Goal: Task Accomplishment & Management: Manage account settings

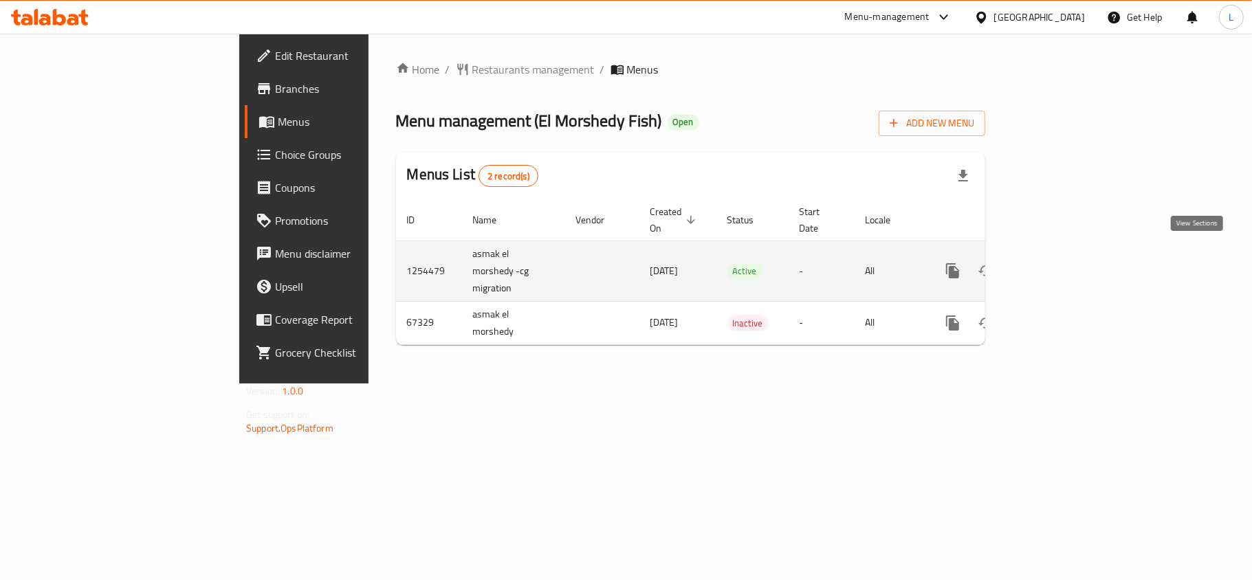
click at [1060, 263] on icon "enhanced table" at bounding box center [1052, 271] width 17 height 17
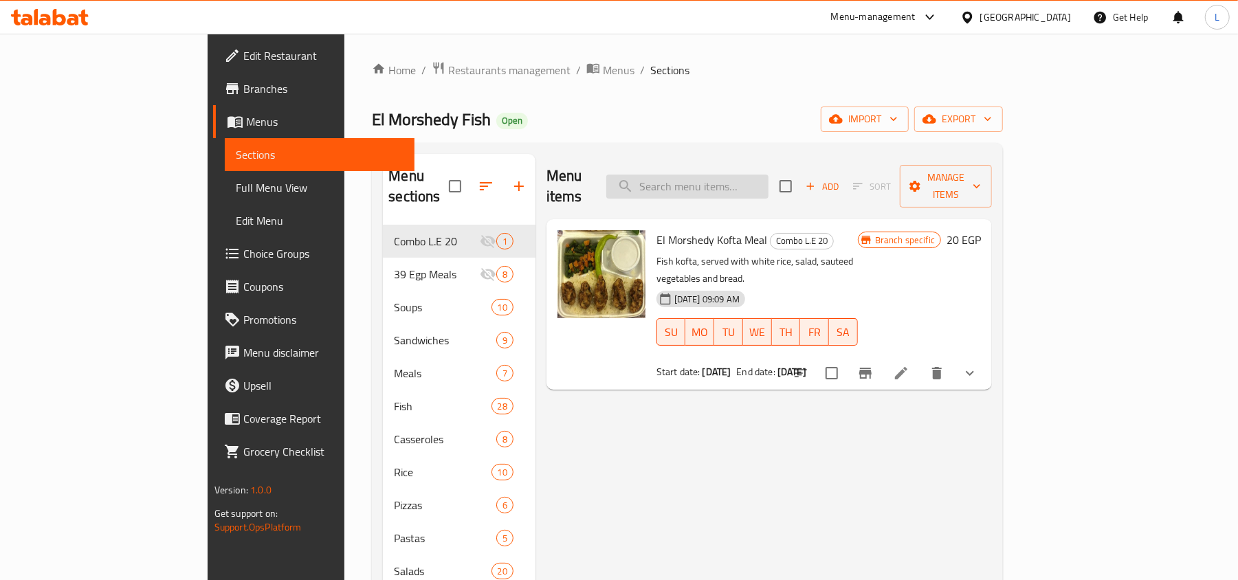
click at [759, 182] on input "search" at bounding box center [687, 187] width 162 height 24
paste input "Tilapia Fish"
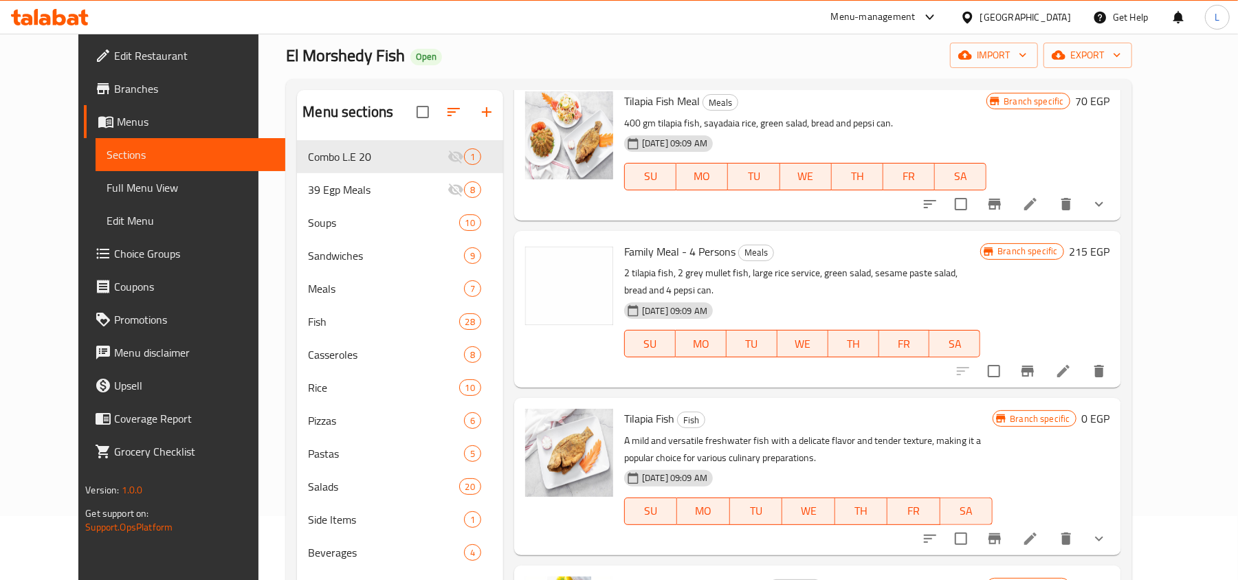
scroll to position [183, 0]
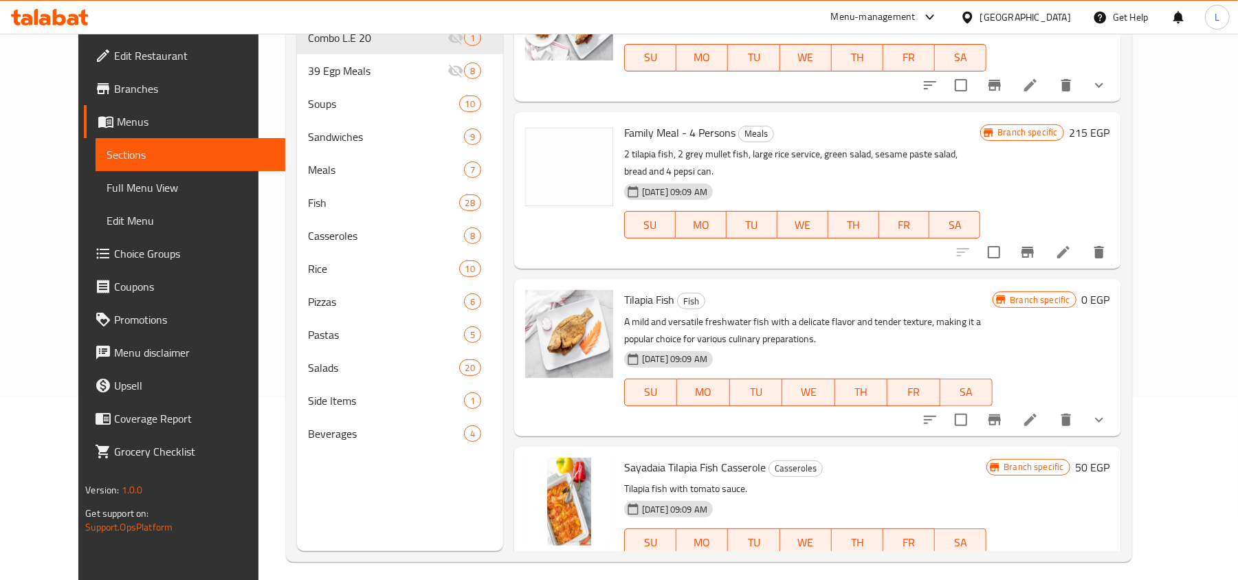
type input "Tilapia Fish"
click at [1108, 412] on icon "show more" at bounding box center [1099, 420] width 17 height 17
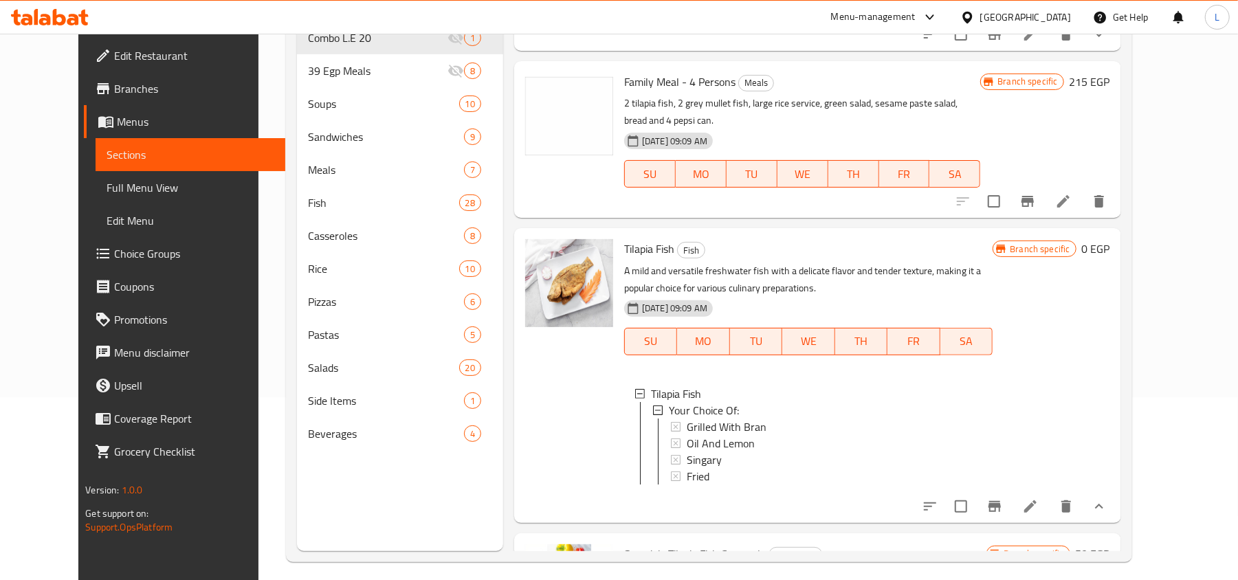
scroll to position [314, 0]
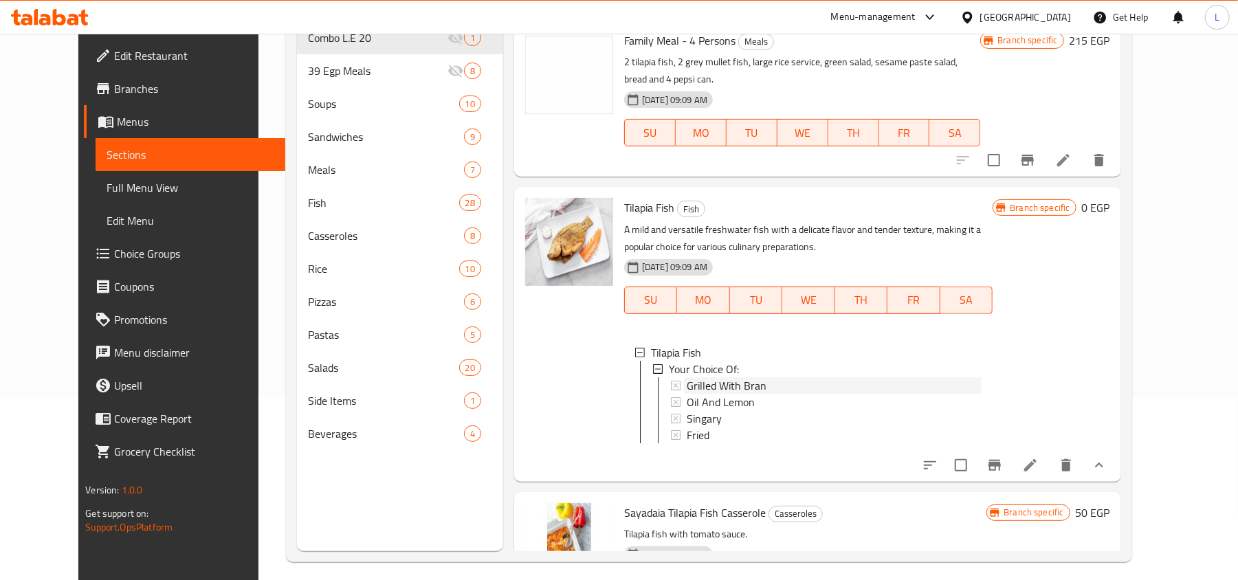
click at [693, 378] on span "Grilled With Bran" at bounding box center [727, 386] width 80 height 17
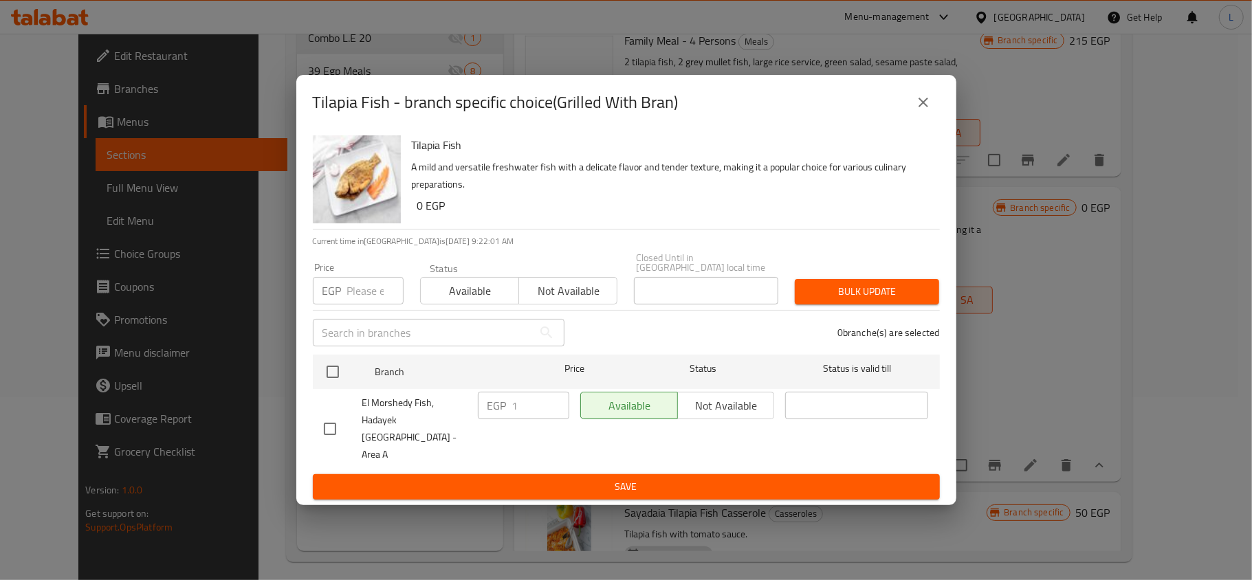
click at [926, 111] on icon "close" at bounding box center [923, 102] width 17 height 17
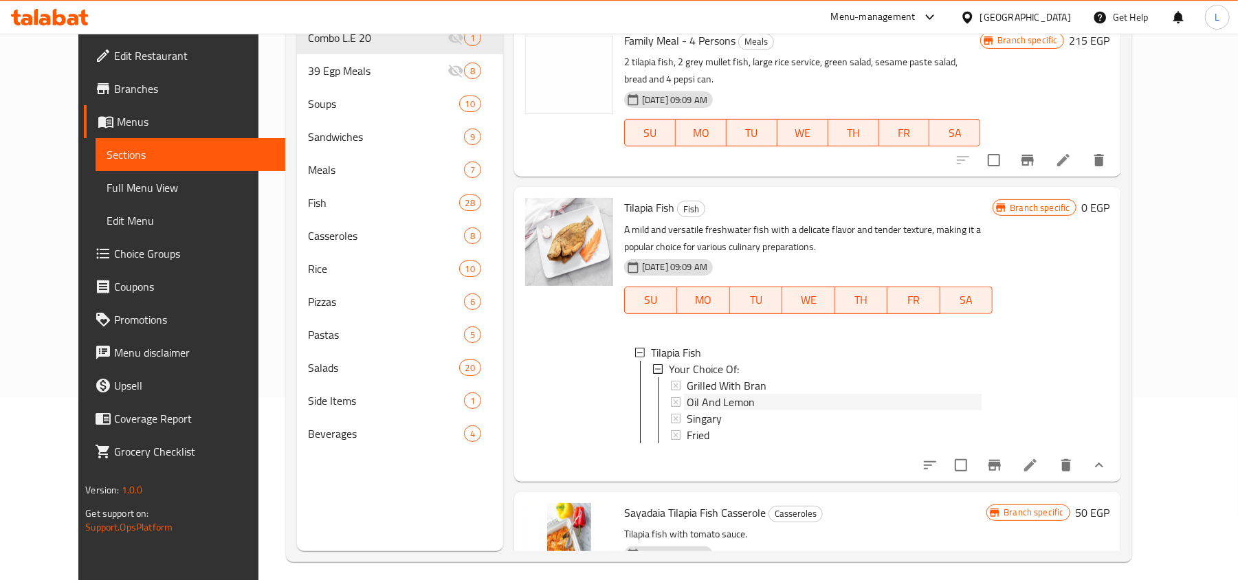
click at [732, 394] on span "Oil And Lemon" at bounding box center [721, 402] width 68 height 17
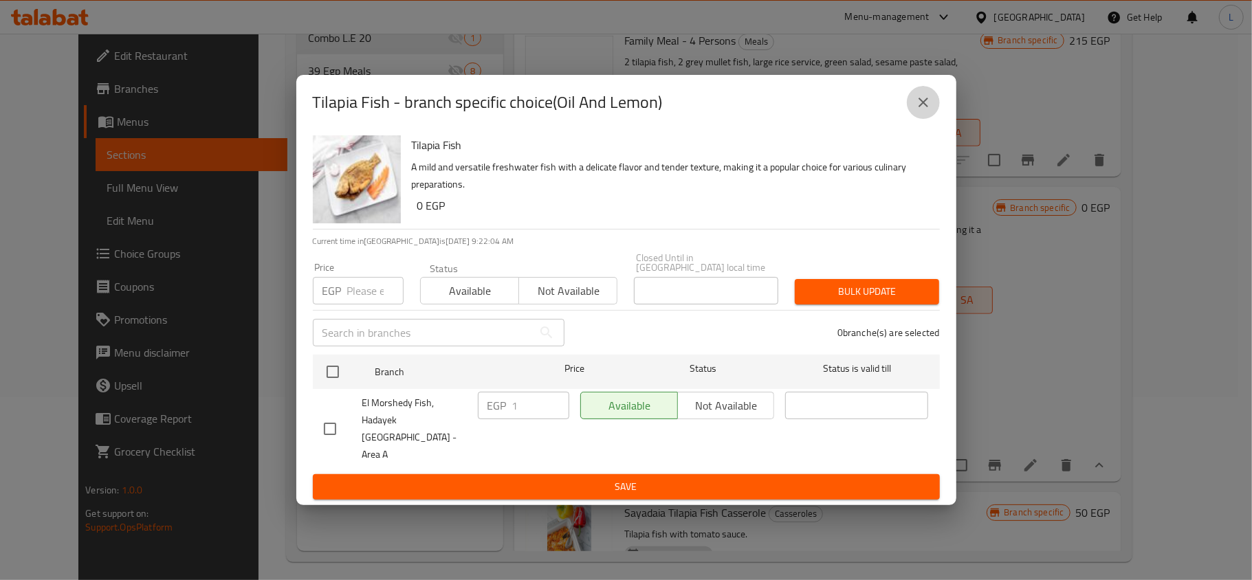
click at [917, 107] on icon "close" at bounding box center [923, 102] width 17 height 17
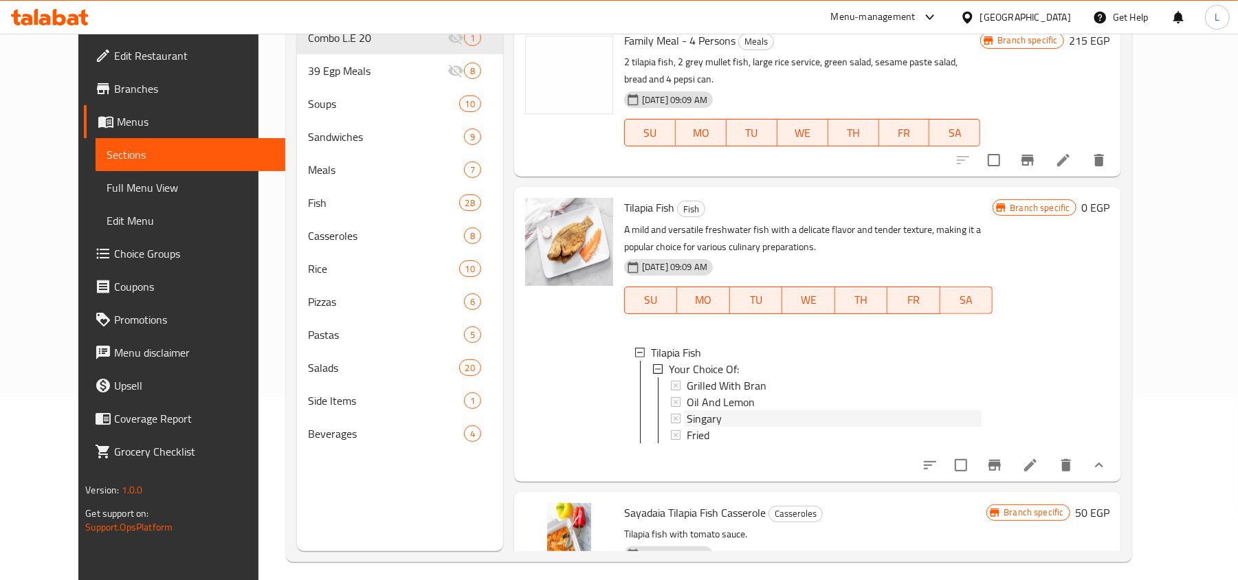
click at [705, 411] on div "Singary" at bounding box center [834, 419] width 295 height 17
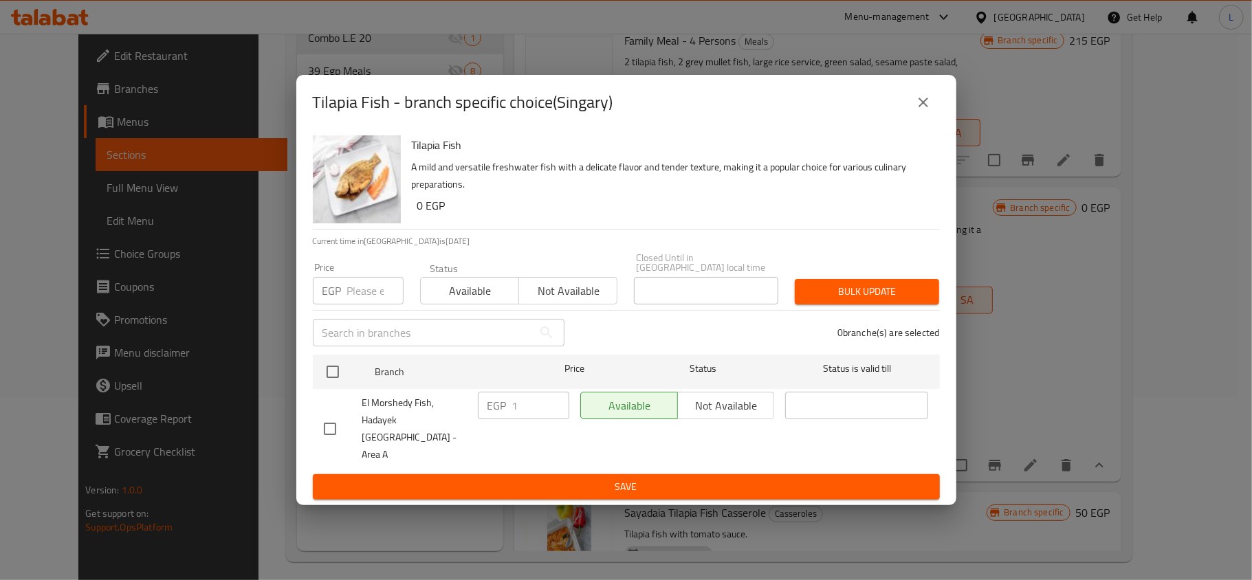
click at [917, 111] on icon "close" at bounding box center [923, 102] width 17 height 17
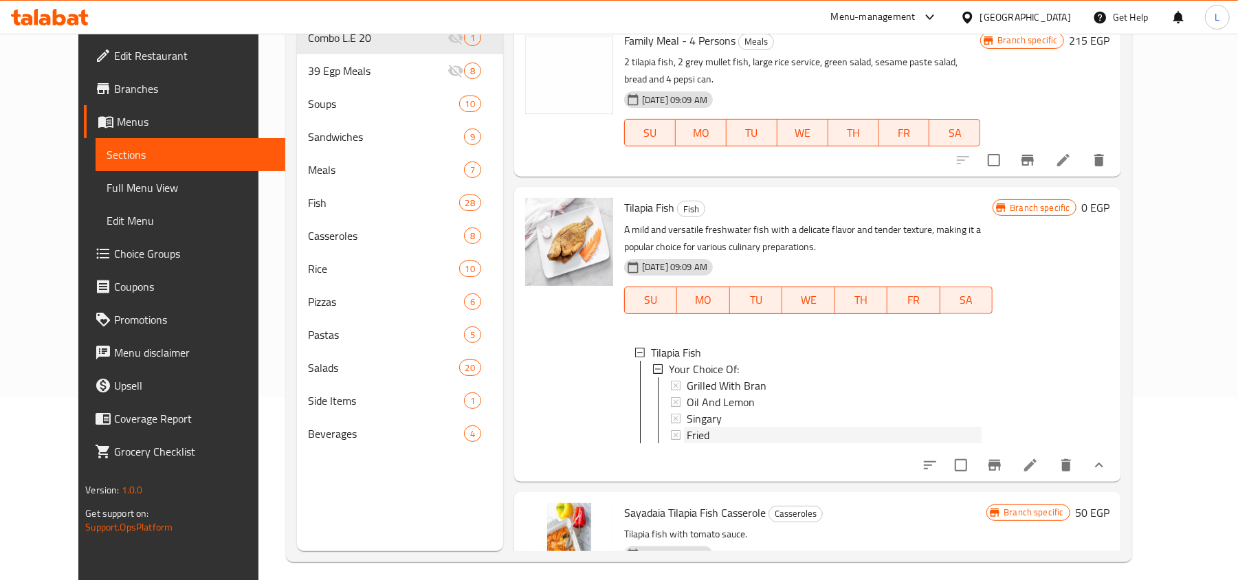
click at [708, 427] on div "Fried" at bounding box center [834, 435] width 295 height 17
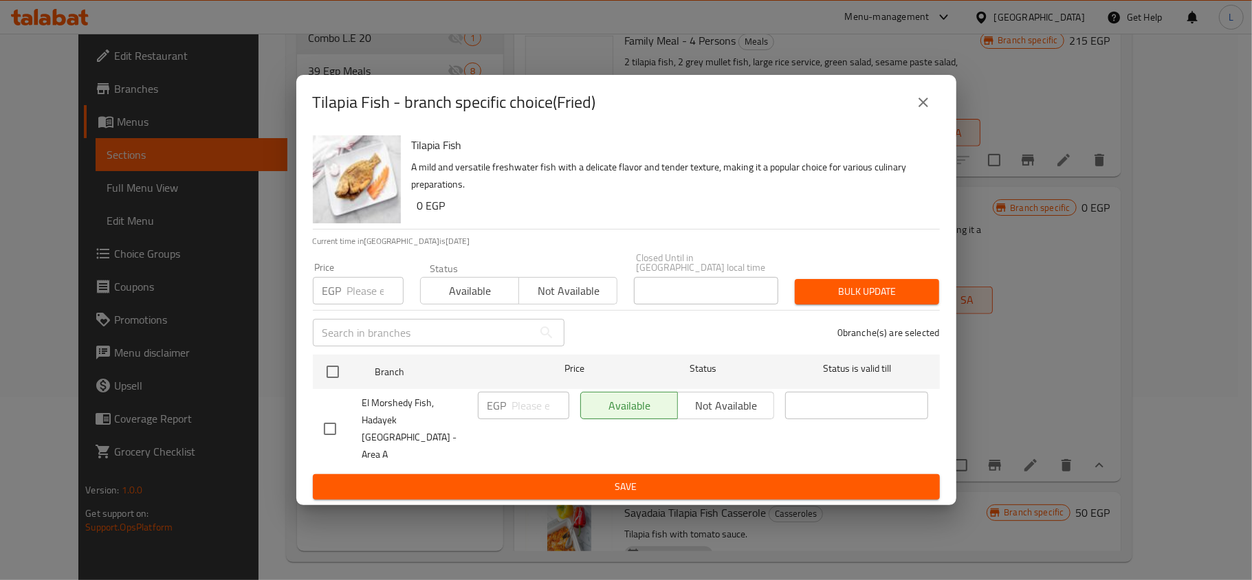
click at [920, 106] on button "close" at bounding box center [923, 102] width 33 height 33
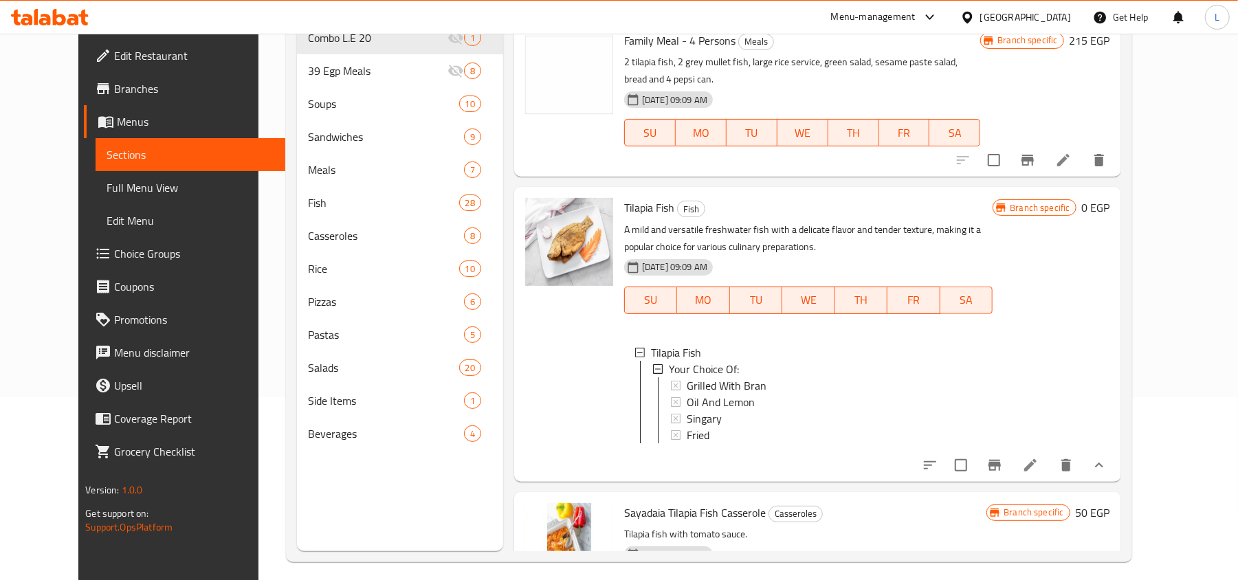
click at [1003, 457] on icon "Branch-specific-item" at bounding box center [995, 465] width 17 height 17
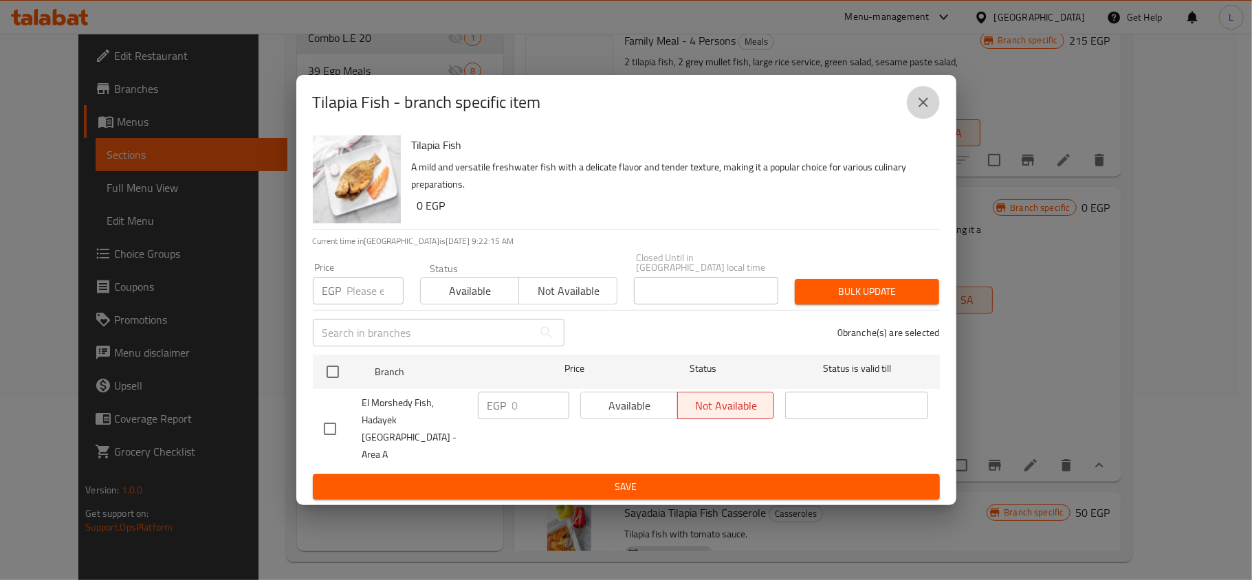
click at [925, 107] on icon "close" at bounding box center [924, 103] width 10 height 10
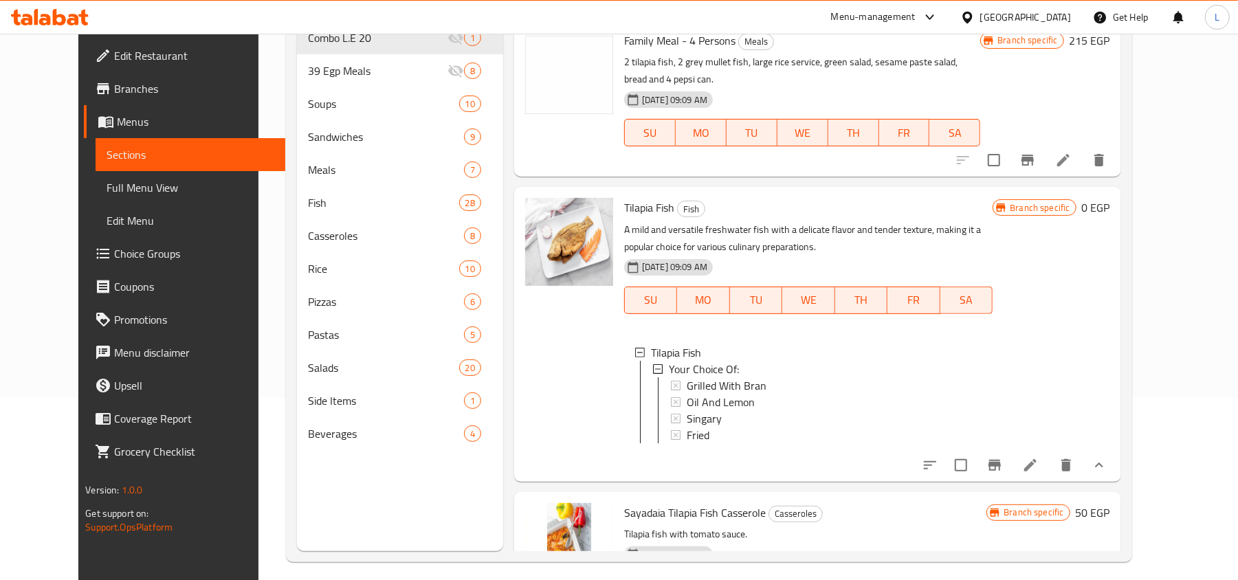
click at [1001, 460] on icon "Branch-specific-item" at bounding box center [995, 465] width 12 height 11
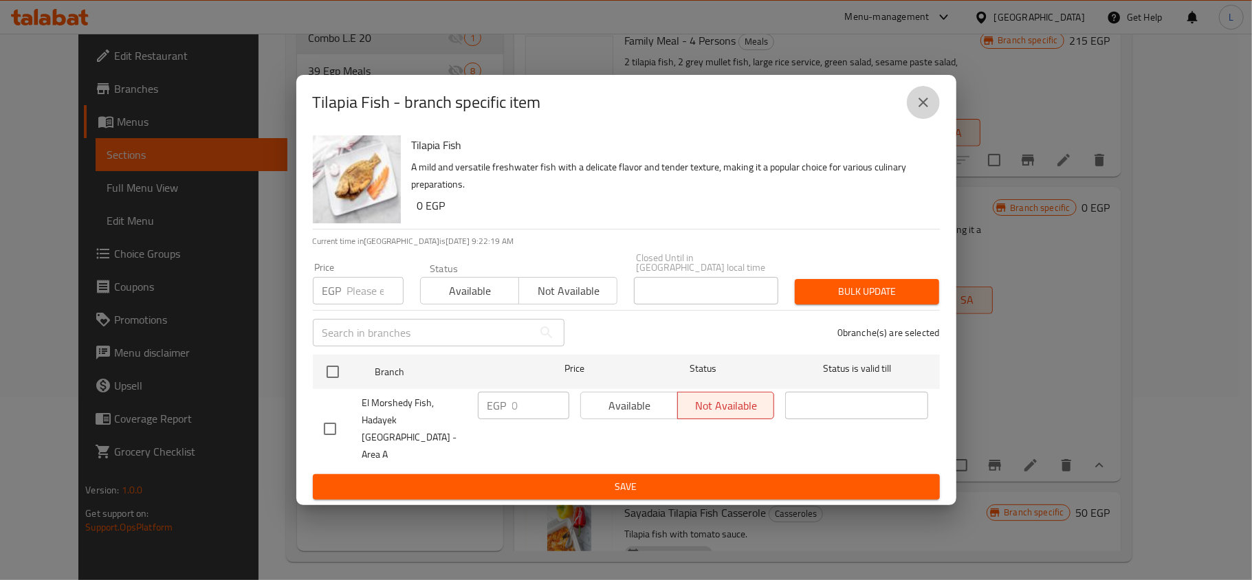
click at [917, 111] on icon "close" at bounding box center [923, 102] width 17 height 17
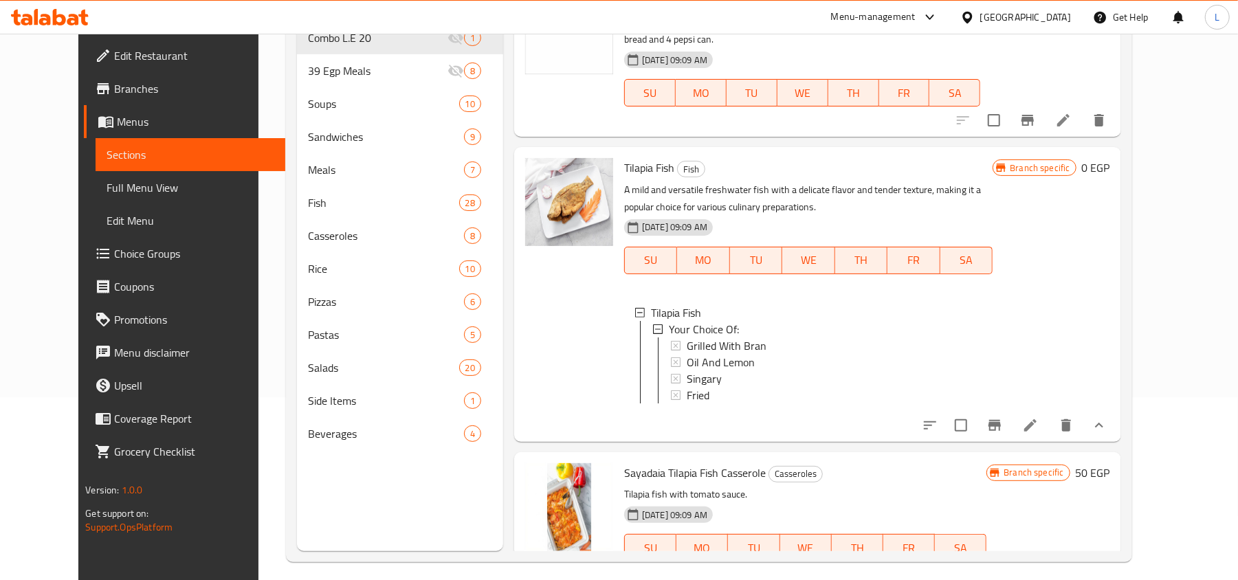
scroll to position [373, 0]
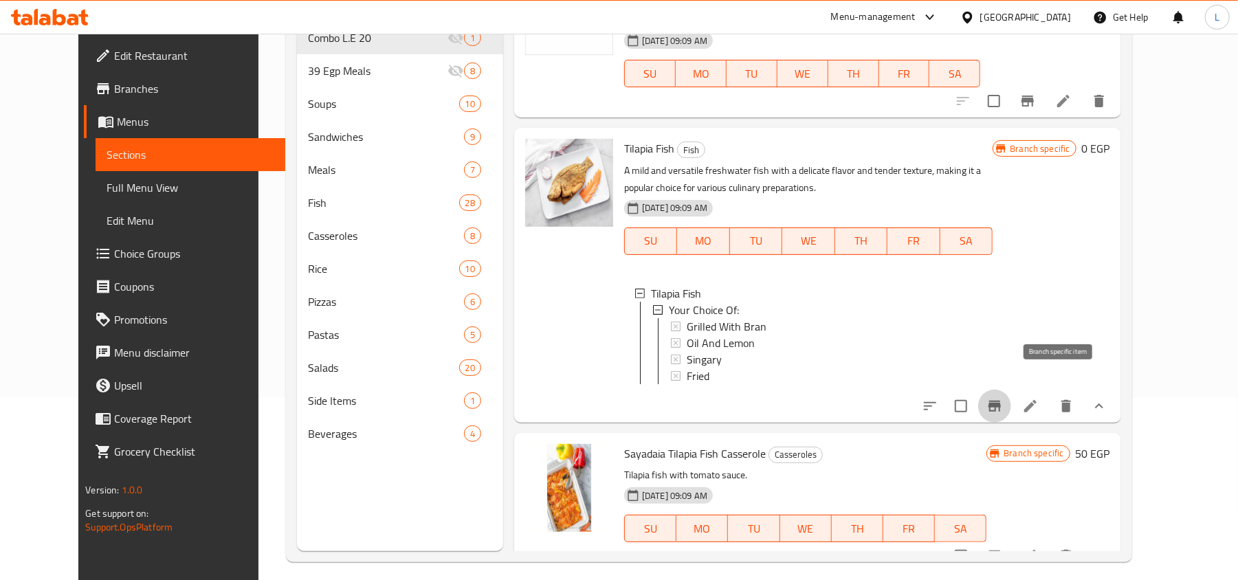
click at [1003, 398] on icon "Branch-specific-item" at bounding box center [995, 406] width 17 height 17
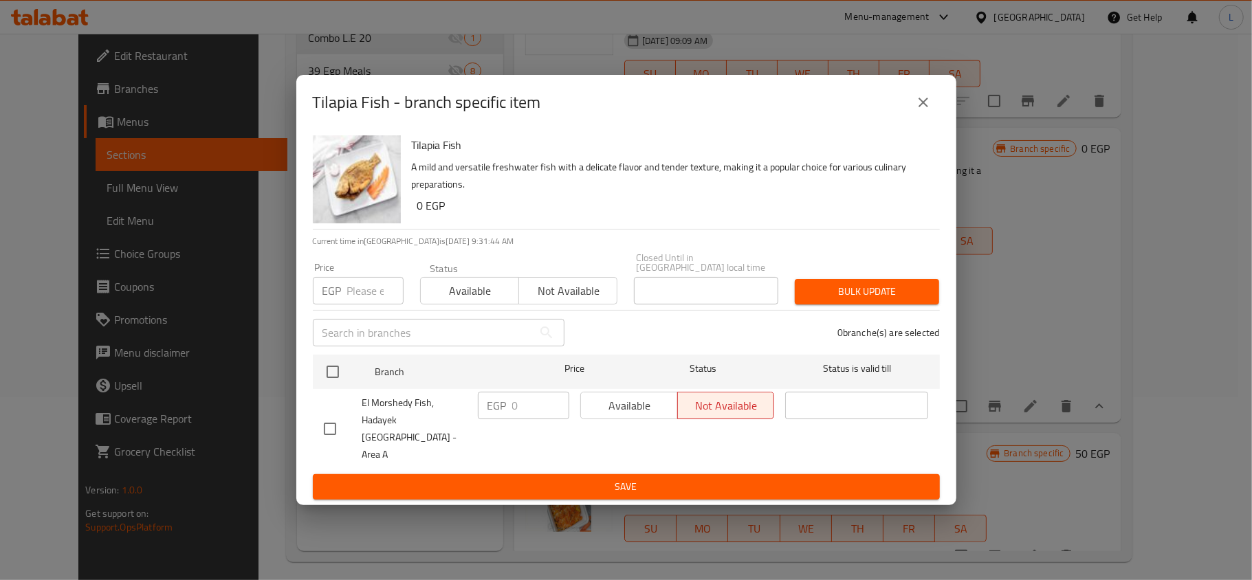
click at [921, 110] on icon "close" at bounding box center [923, 102] width 17 height 17
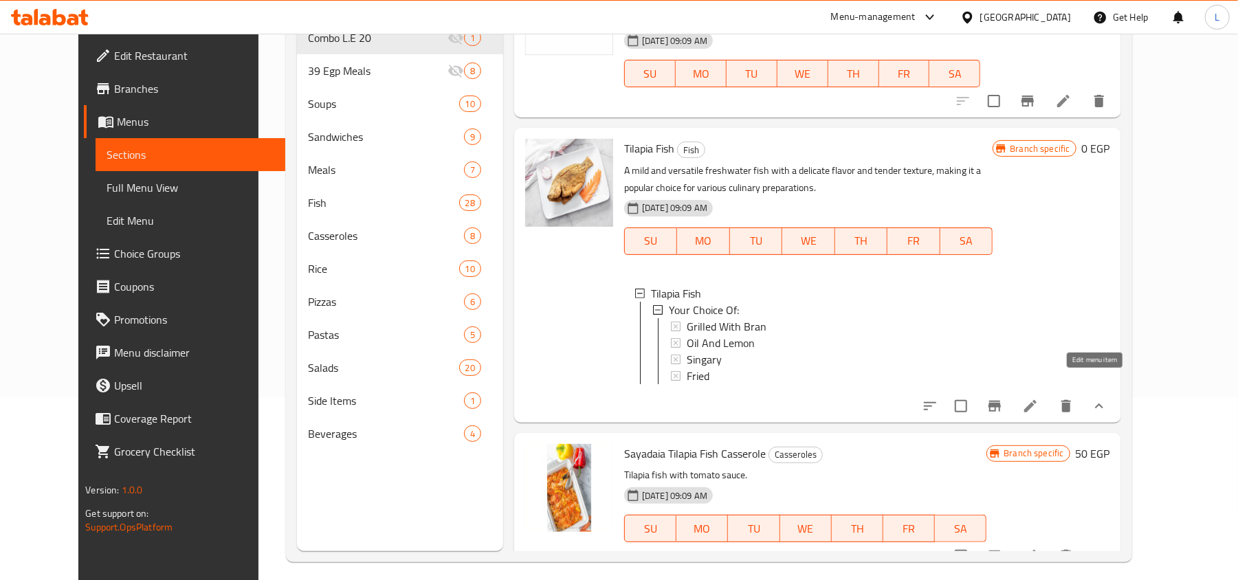
click at [1039, 398] on icon at bounding box center [1030, 406] width 17 height 17
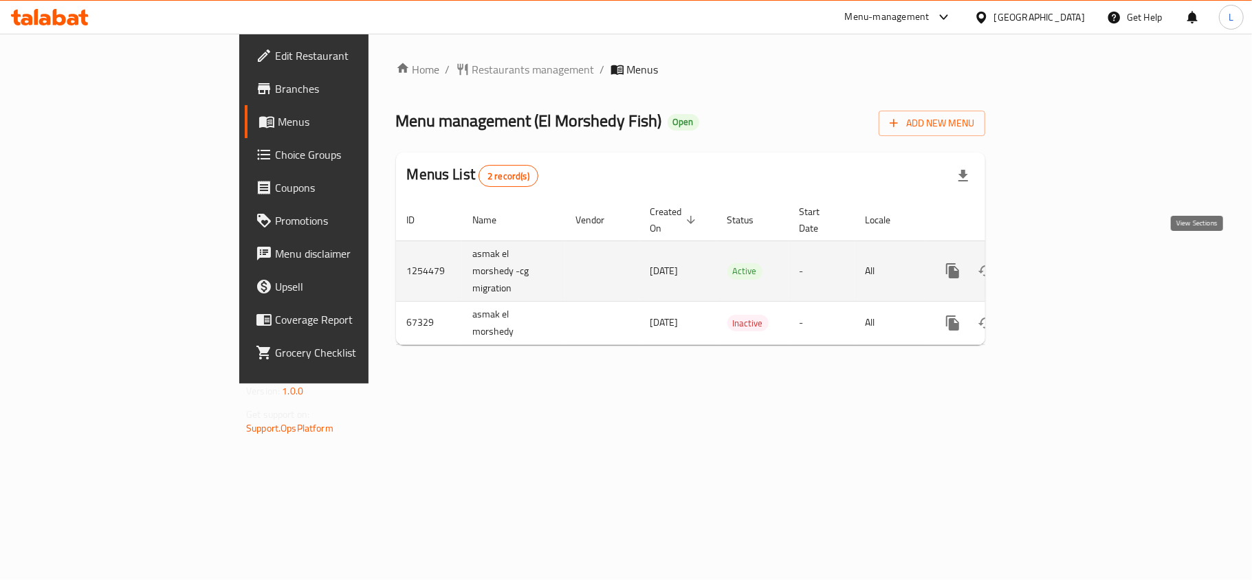
click at [1058, 265] on icon "enhanced table" at bounding box center [1052, 271] width 12 height 12
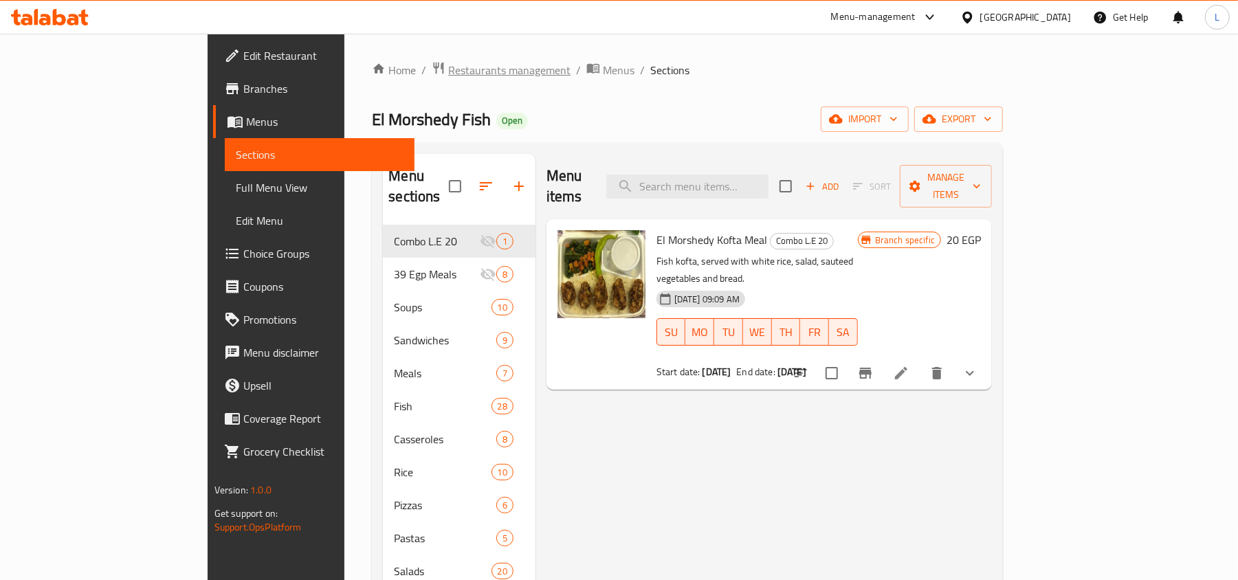
click at [448, 76] on span "Restaurants management" at bounding box center [509, 70] width 122 height 17
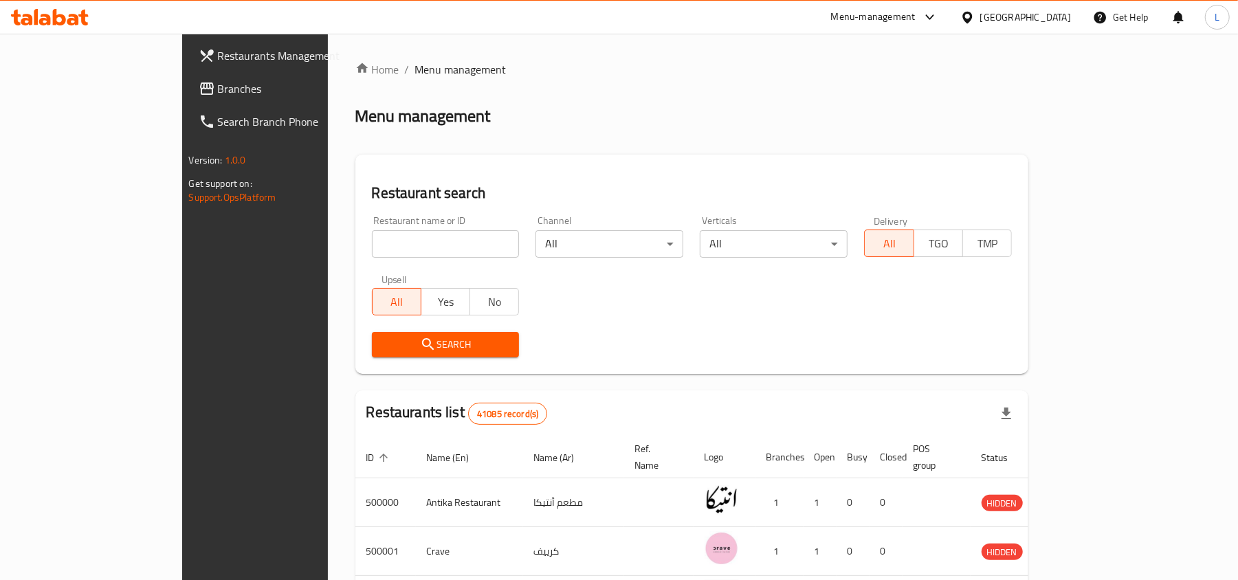
click at [218, 91] on span "Branches" at bounding box center [298, 88] width 160 height 17
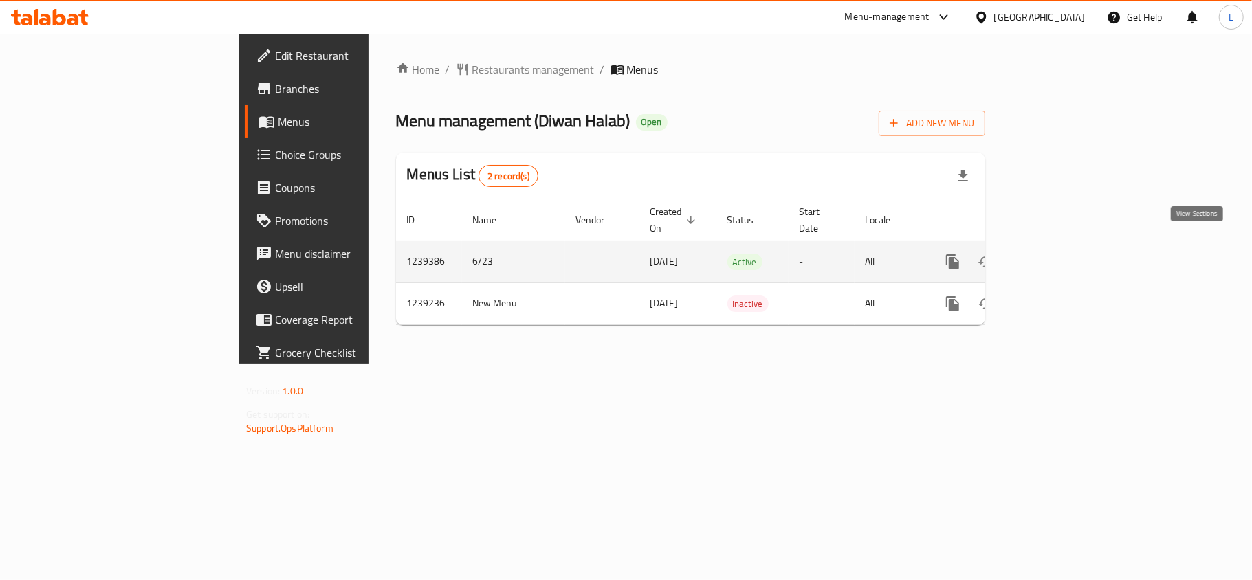
click at [1060, 256] on icon "enhanced table" at bounding box center [1052, 262] width 17 height 17
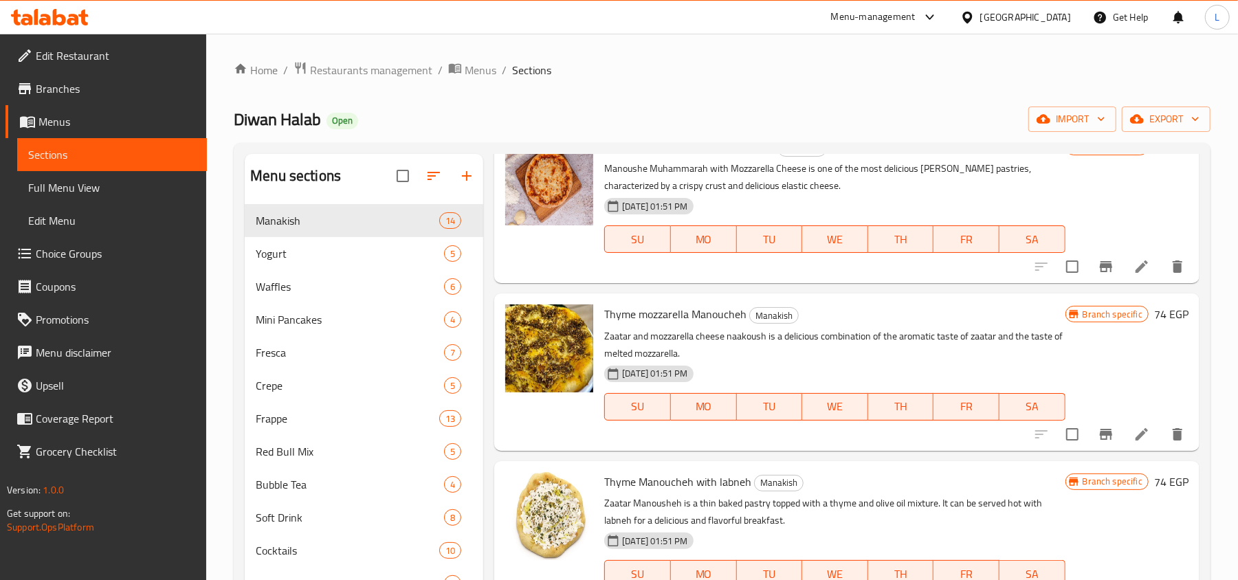
scroll to position [458, 0]
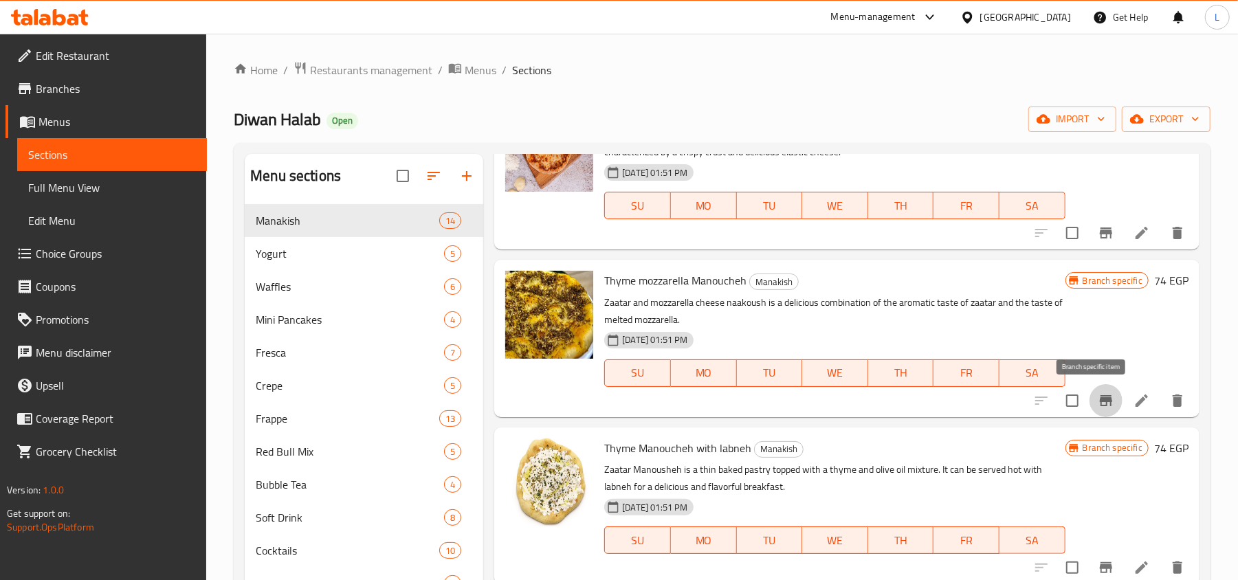
click at [1100, 405] on icon "Branch-specific-item" at bounding box center [1106, 400] width 12 height 11
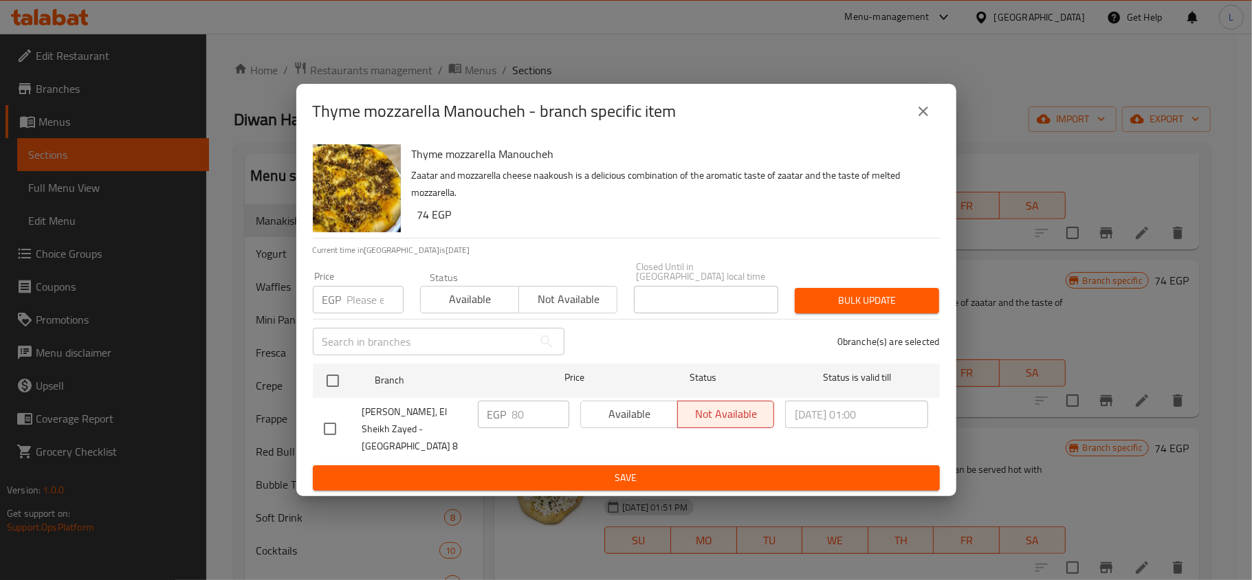
click at [933, 120] on button "close" at bounding box center [923, 111] width 33 height 33
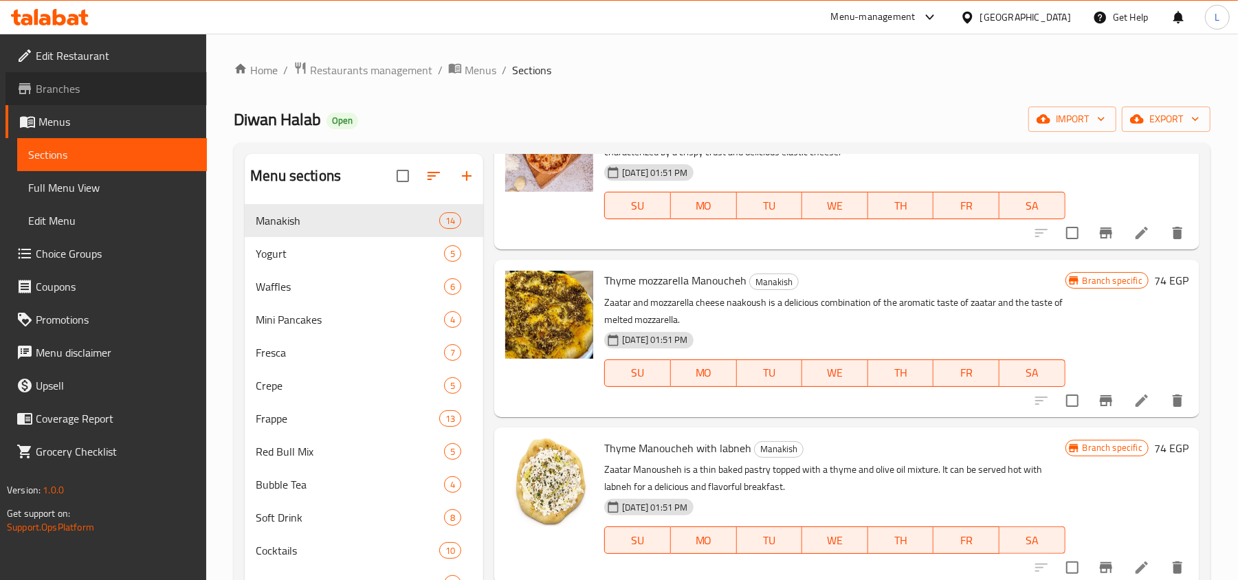
click at [66, 91] on span "Branches" at bounding box center [116, 88] width 160 height 17
